Goal: Navigation & Orientation: Go to known website

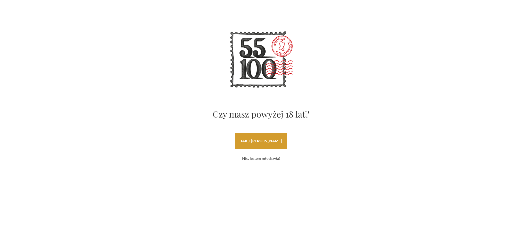
click at [267, 146] on link "tak, i [PERSON_NAME]" at bounding box center [261, 141] width 52 height 16
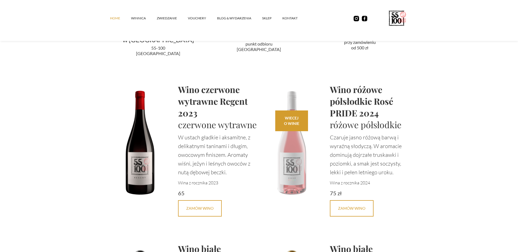
scroll to position [1120, 0]
